Goal: Task Accomplishment & Management: Manage account settings

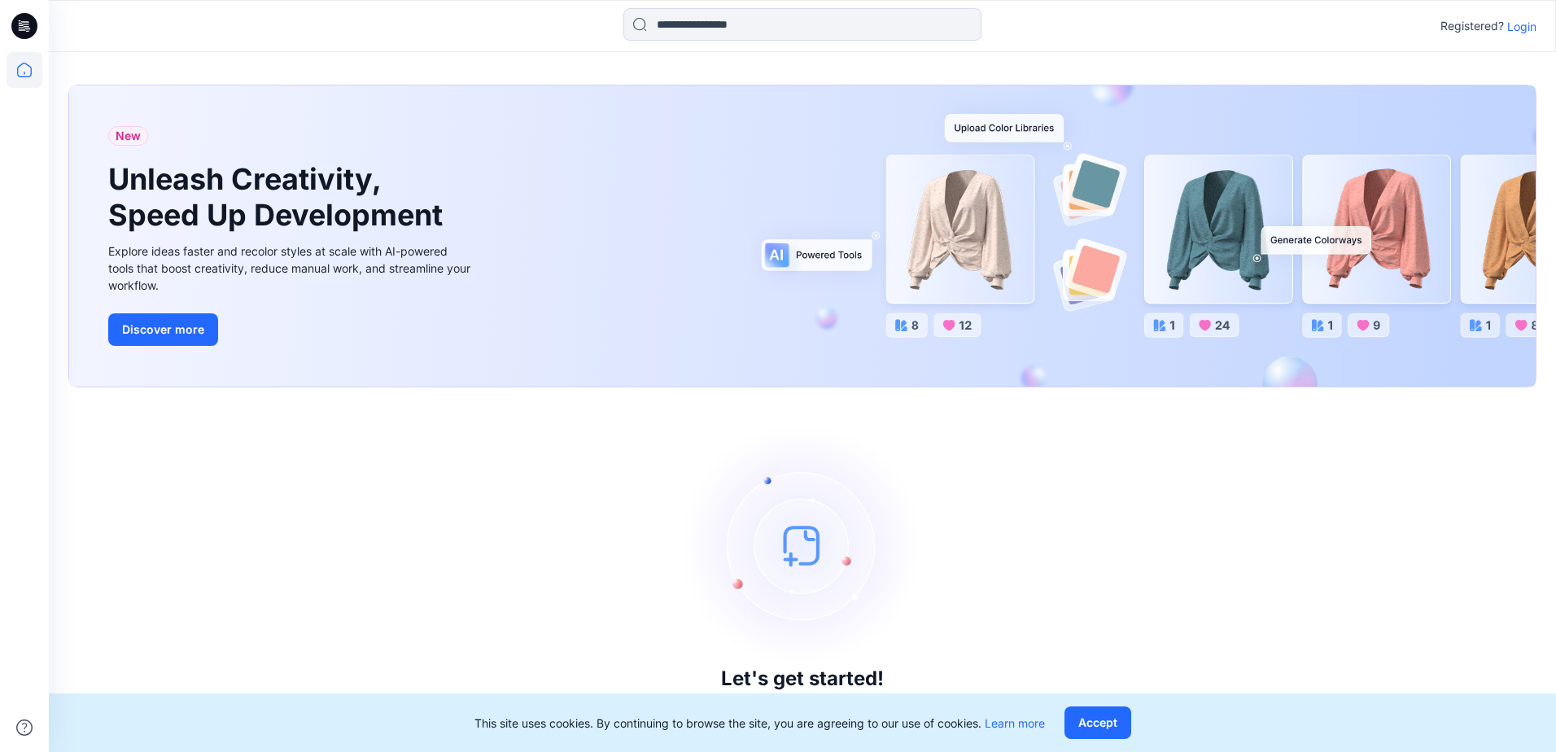
click at [1518, 31] on p "Login" at bounding box center [1521, 26] width 29 height 17
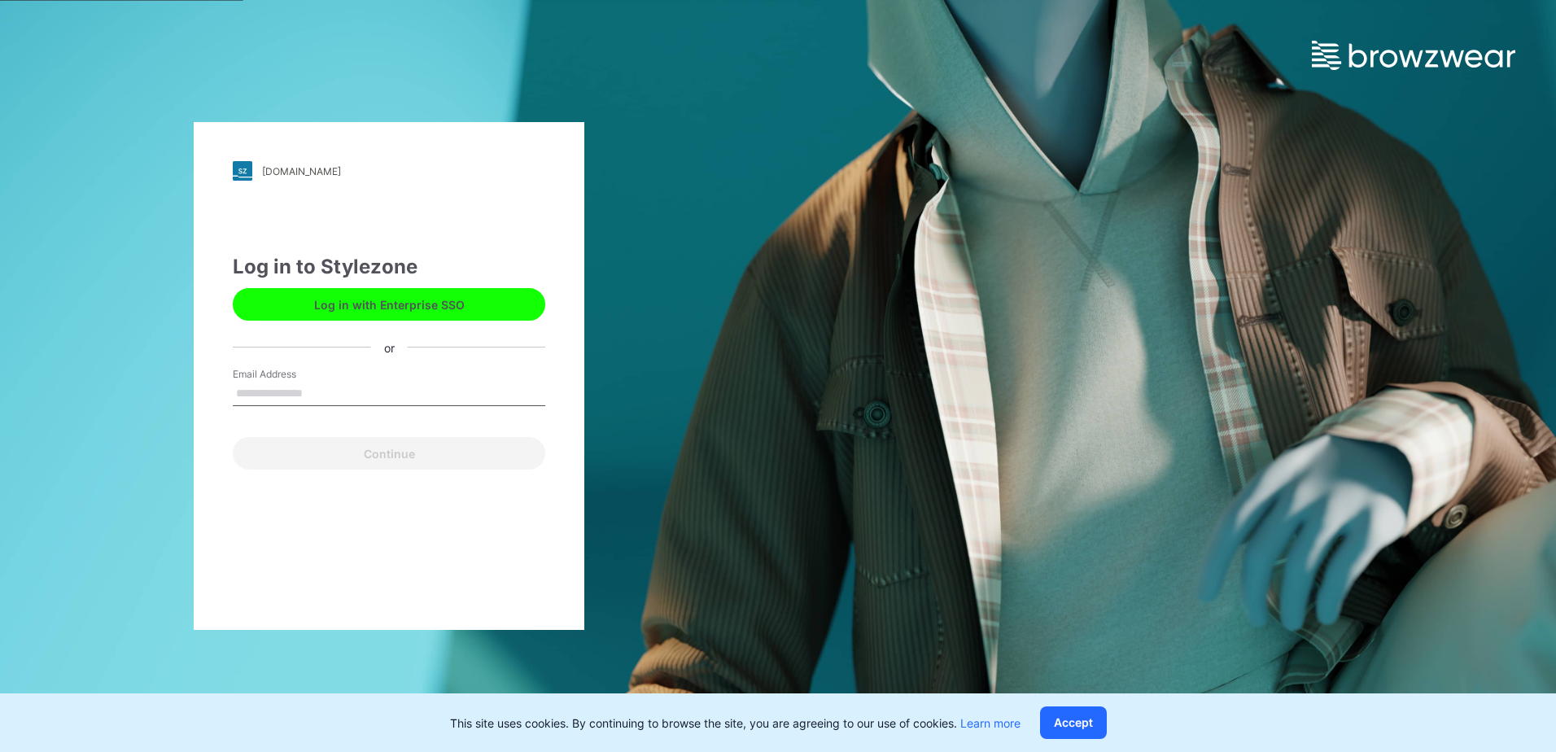
click at [446, 303] on button "Log in with Enterprise SSO" at bounding box center [389, 304] width 312 height 33
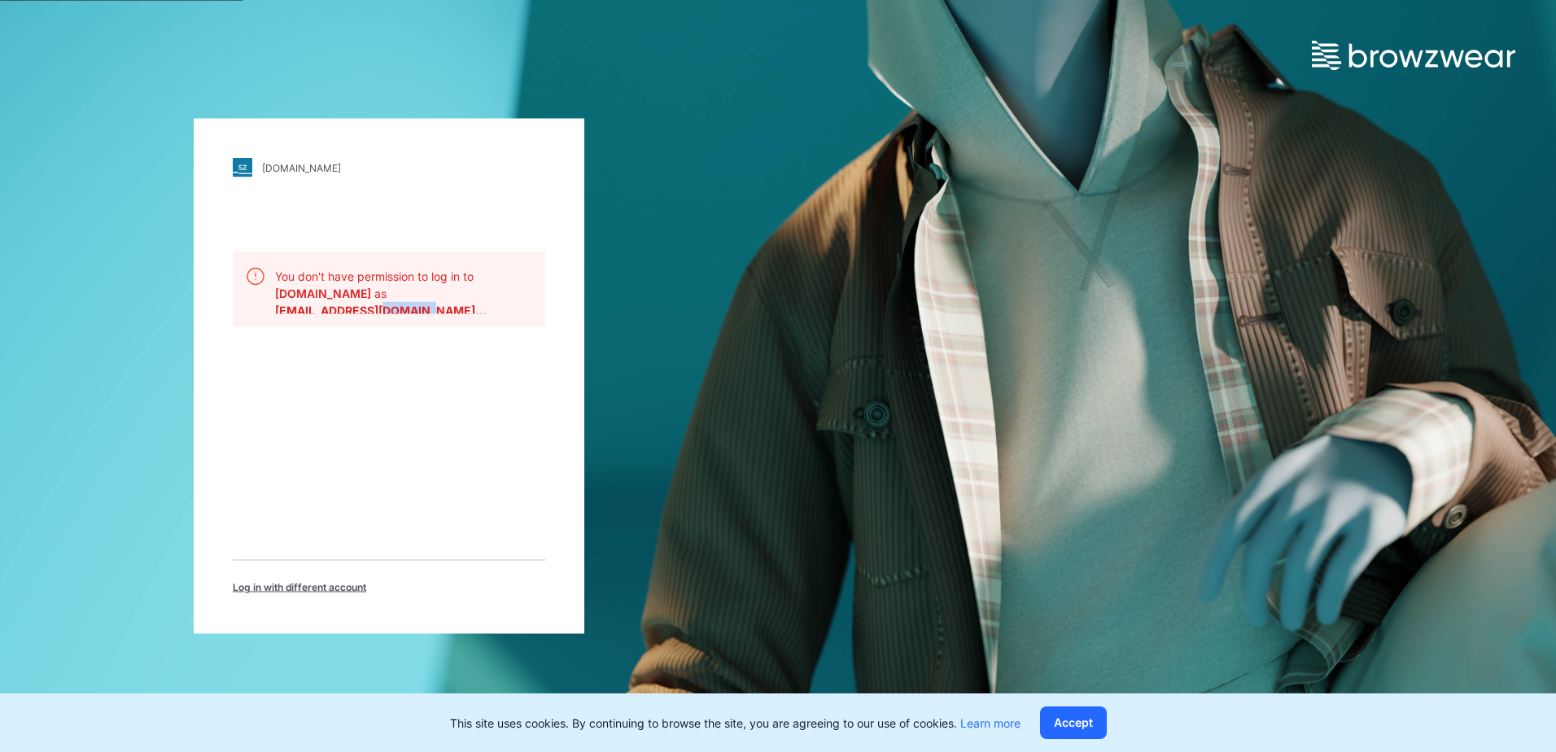
drag, startPoint x: 385, startPoint y: 308, endPoint x: 421, endPoint y: 309, distance: 35.8
click at [421, 309] on b "[EMAIL_ADDRESS][DOMAIN_NAME]..." at bounding box center [381, 310] width 212 height 14
drag, startPoint x: 421, startPoint y: 309, endPoint x: 421, endPoint y: 382, distance: 73.2
click at [426, 383] on div "[DOMAIN_NAME] Loading... You don't have permission to log in to [DOMAIN_NAME] a…" at bounding box center [389, 376] width 391 height 515
drag, startPoint x: 274, startPoint y: 279, endPoint x: 464, endPoint y: 319, distance: 193.7
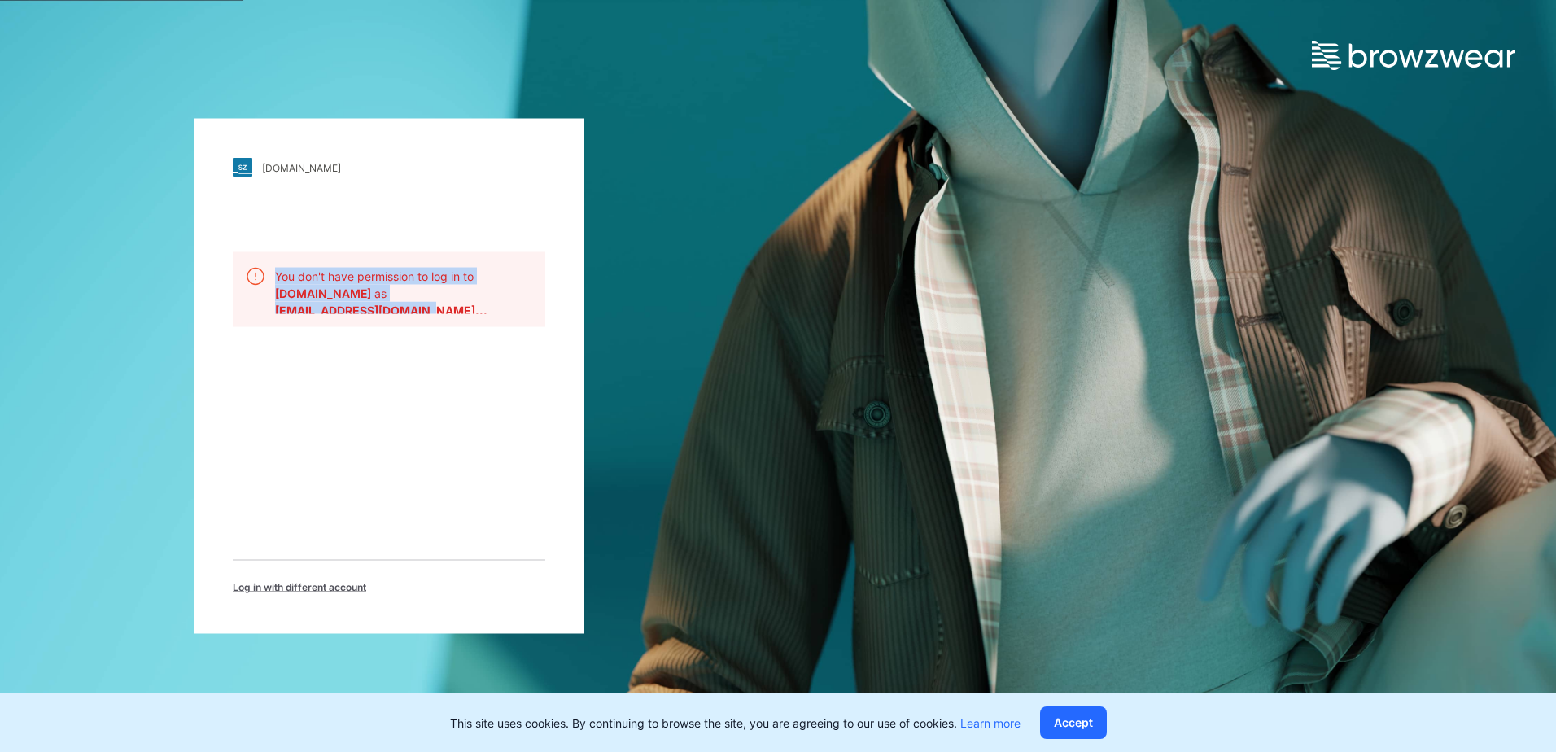
click at [464, 319] on div "You don't have permission to log in to [DOMAIN_NAME] as [EMAIL_ADDRESS][DOMAIN_…" at bounding box center [389, 289] width 312 height 75
drag, startPoint x: 464, startPoint y: 319, endPoint x: 482, endPoint y: 396, distance: 79.3
click at [482, 396] on div "[DOMAIN_NAME] Loading... You don't have permission to log in to [DOMAIN_NAME] a…" at bounding box center [389, 376] width 391 height 515
click at [347, 225] on div "[DOMAIN_NAME] Loading... You don't have permission to log in to [DOMAIN_NAME] a…" at bounding box center [389, 376] width 391 height 515
